Goal: Task Accomplishment & Management: Manage account settings

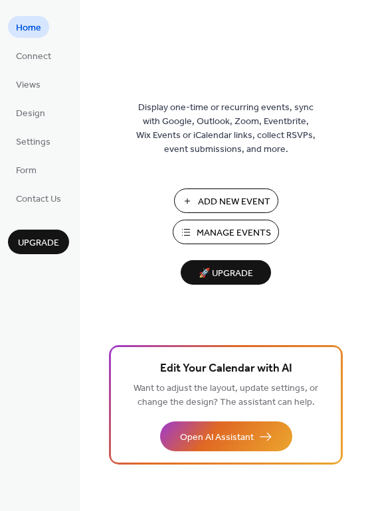
click at [238, 240] on span "Manage Events" at bounding box center [234, 233] width 74 height 14
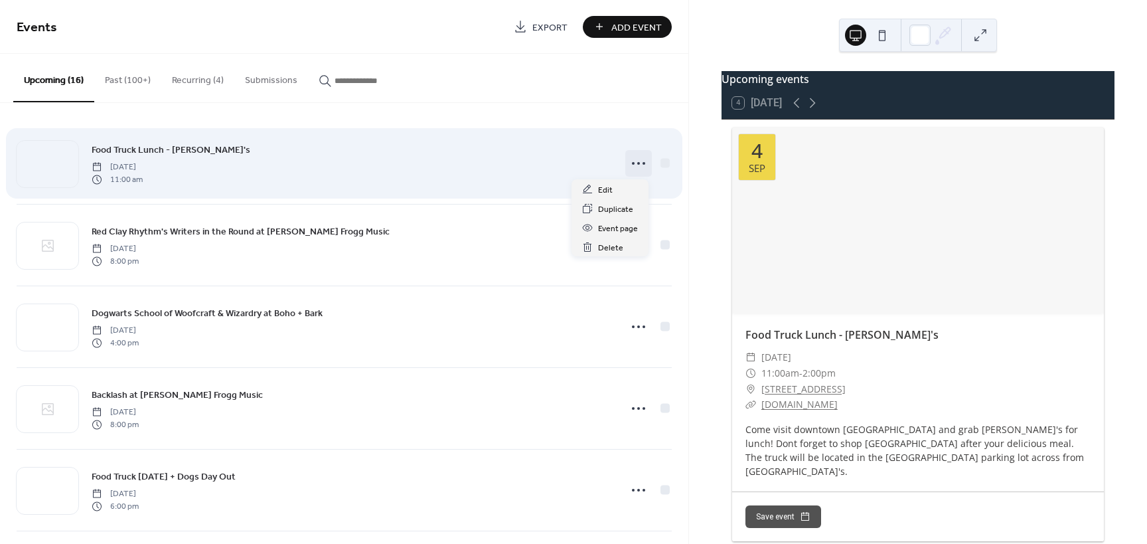
click at [635, 165] on icon at bounding box center [638, 163] width 21 height 21
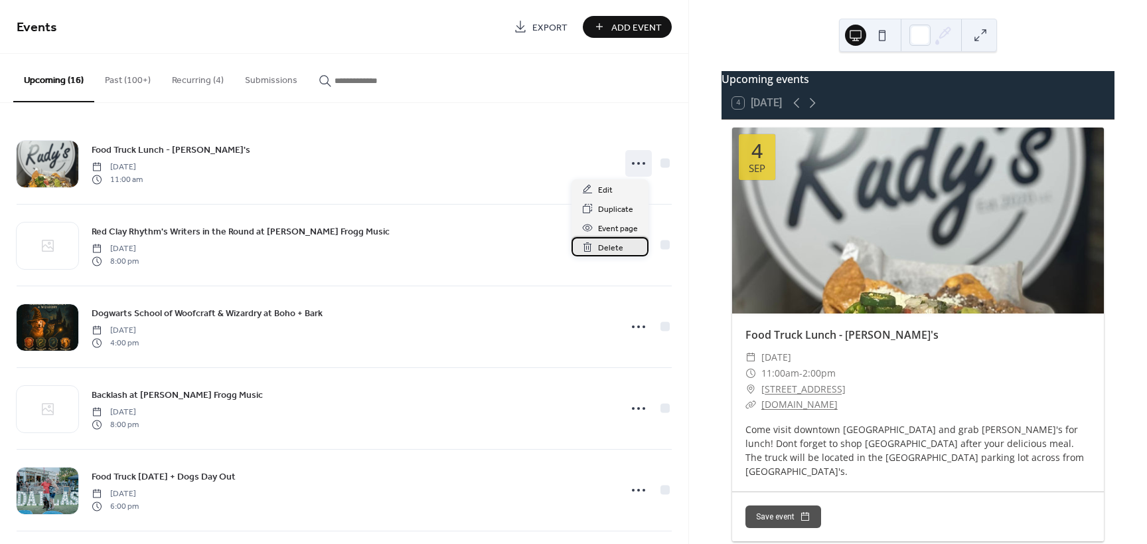
click at [624, 241] on div "Delete" at bounding box center [610, 246] width 77 height 19
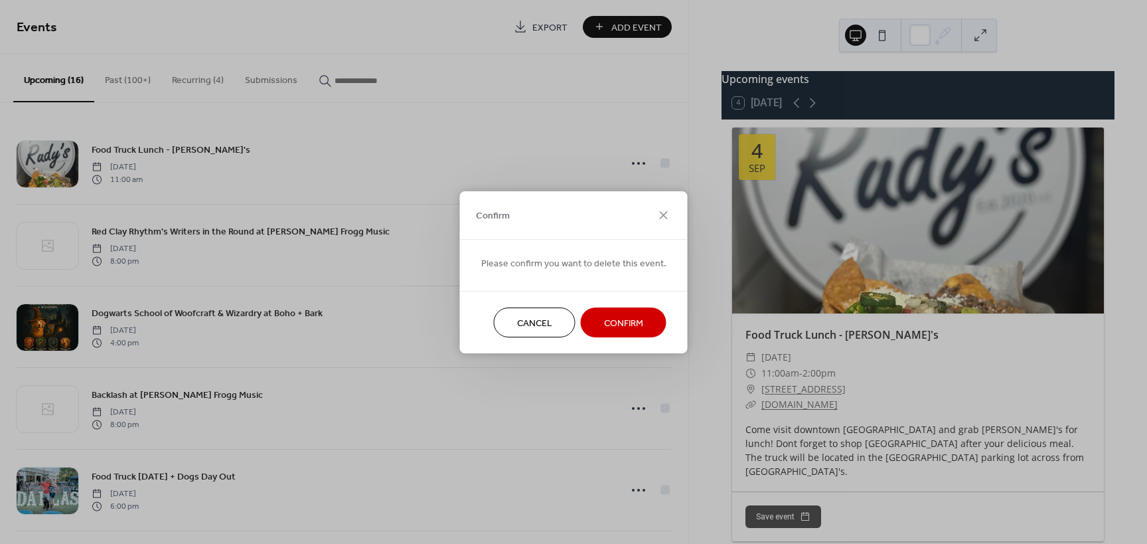
click at [612, 323] on span "Confirm" at bounding box center [623, 323] width 39 height 14
